Goal: Information Seeking & Learning: Learn about a topic

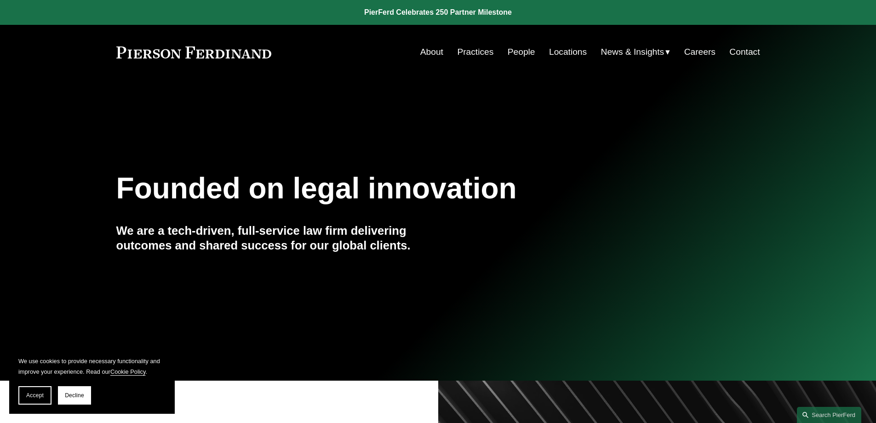
click at [550, 52] on link "Locations" at bounding box center [568, 51] width 38 height 17
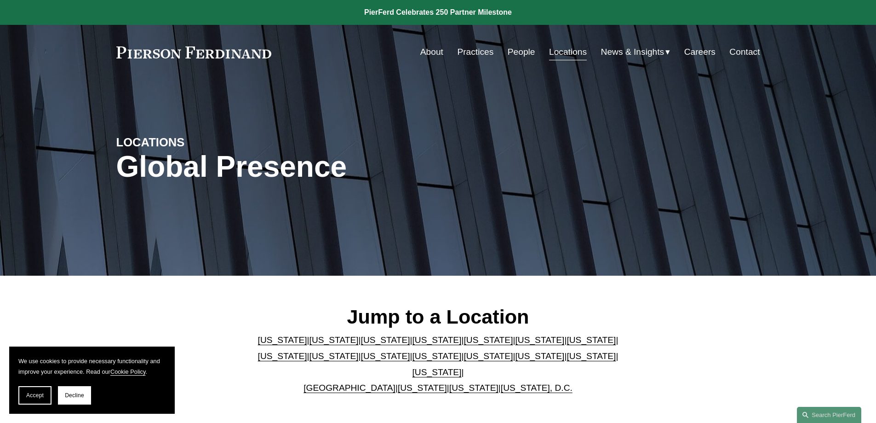
click at [307, 351] on link "[US_STATE]" at bounding box center [282, 356] width 49 height 10
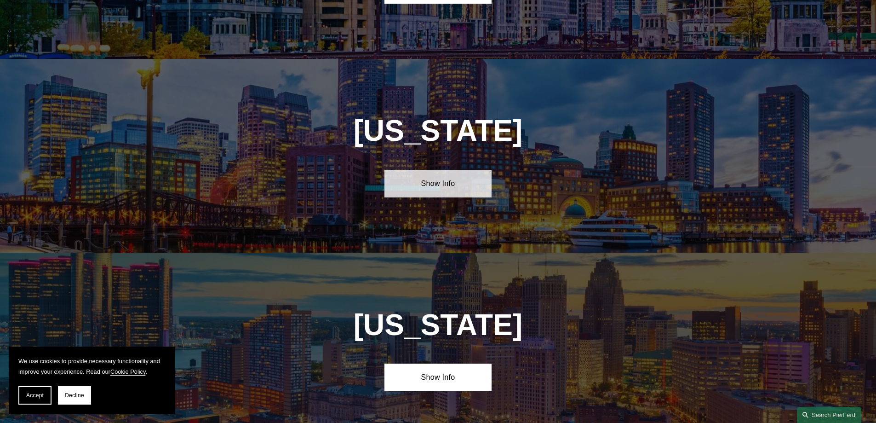
click at [428, 170] on link "Show Info" at bounding box center [437, 184] width 107 height 28
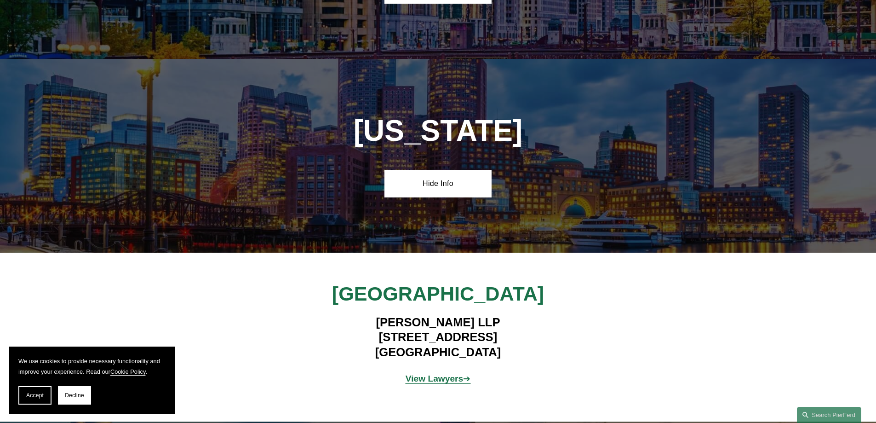
click at [444, 373] on strong "View Lawyers" at bounding box center [435, 378] width 58 height 10
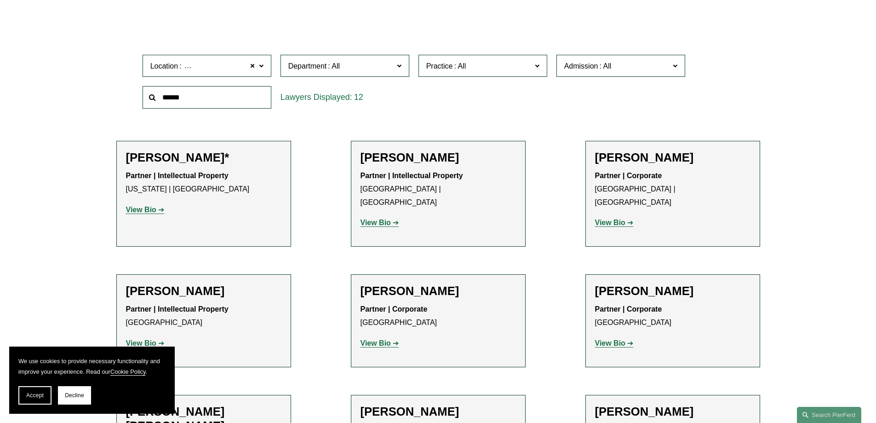
scroll to position [322, 0]
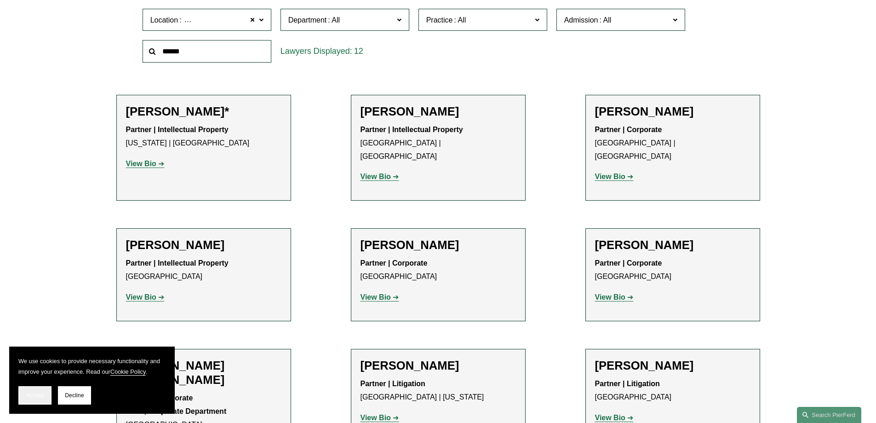
click at [27, 394] on span "Accept" at bounding box center [34, 395] width 17 height 6
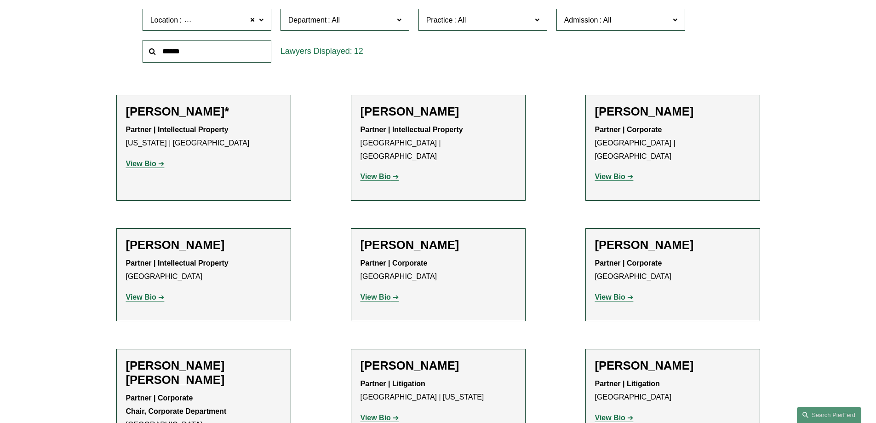
click at [377, 293] on strong "View Bio" at bounding box center [376, 297] width 30 height 8
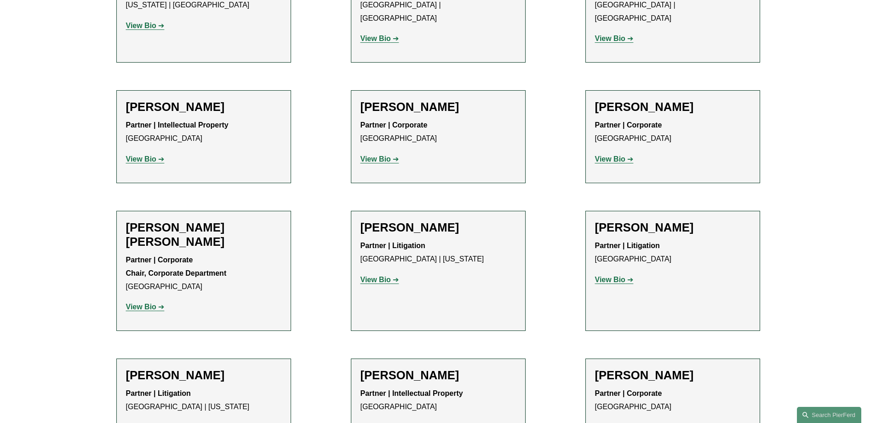
click at [383, 275] on strong "View Bio" at bounding box center [376, 279] width 30 height 8
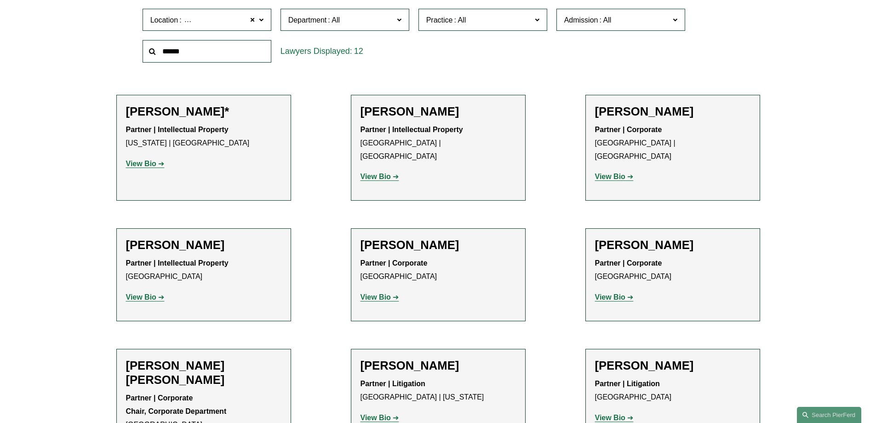
click at [604, 293] on strong "View Bio" at bounding box center [610, 297] width 30 height 8
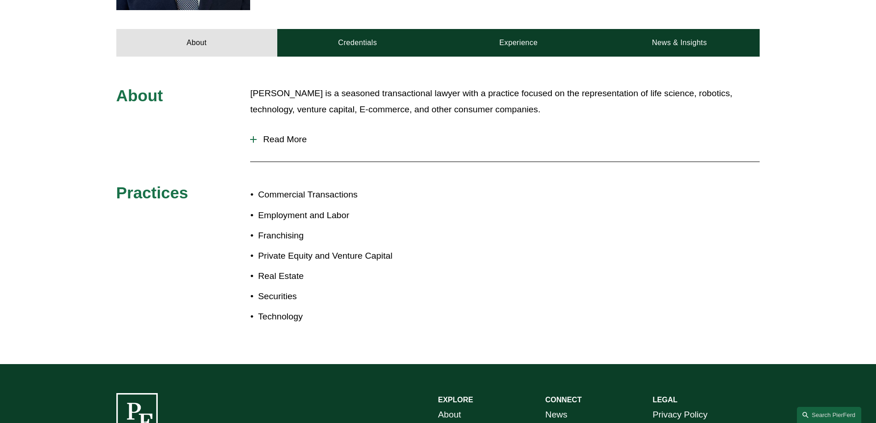
scroll to position [304, 0]
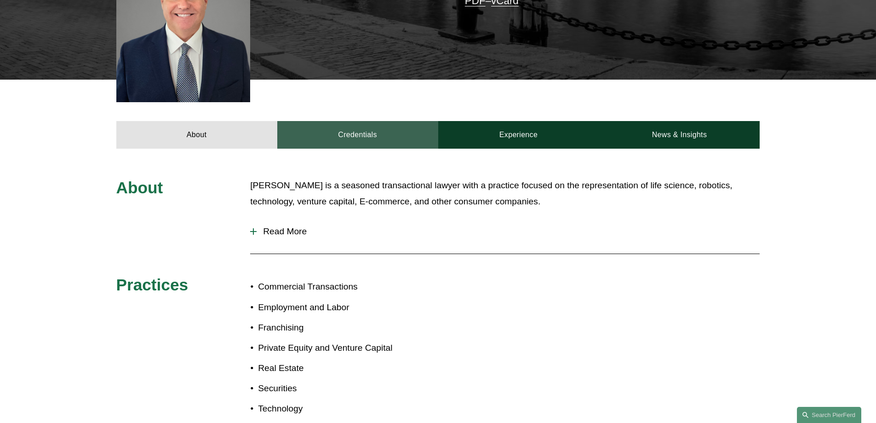
click at [373, 122] on link "Credentials" at bounding box center [357, 135] width 161 height 28
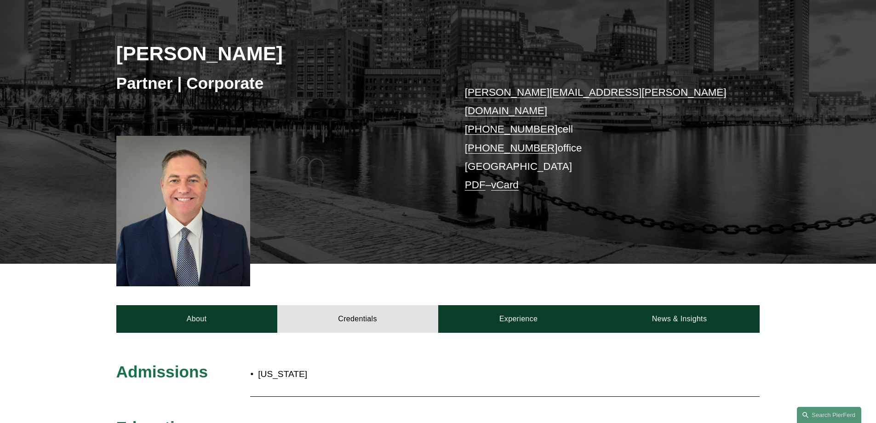
scroll to position [28, 0]
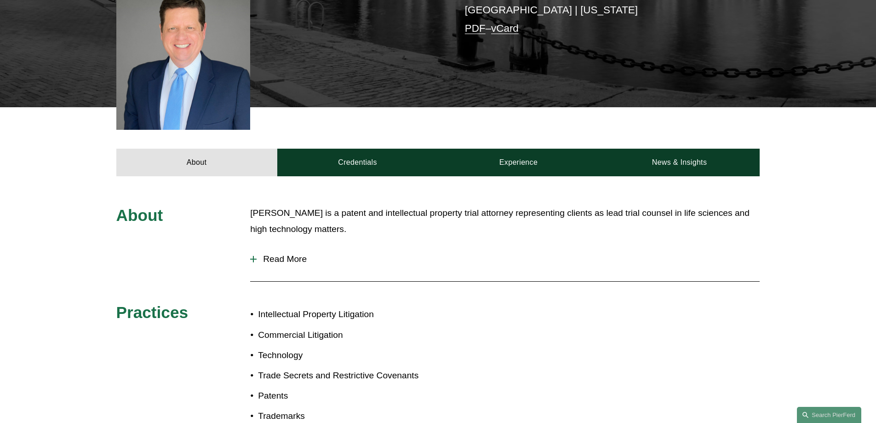
scroll to position [230, 0]
